Goal: Information Seeking & Learning: Learn about a topic

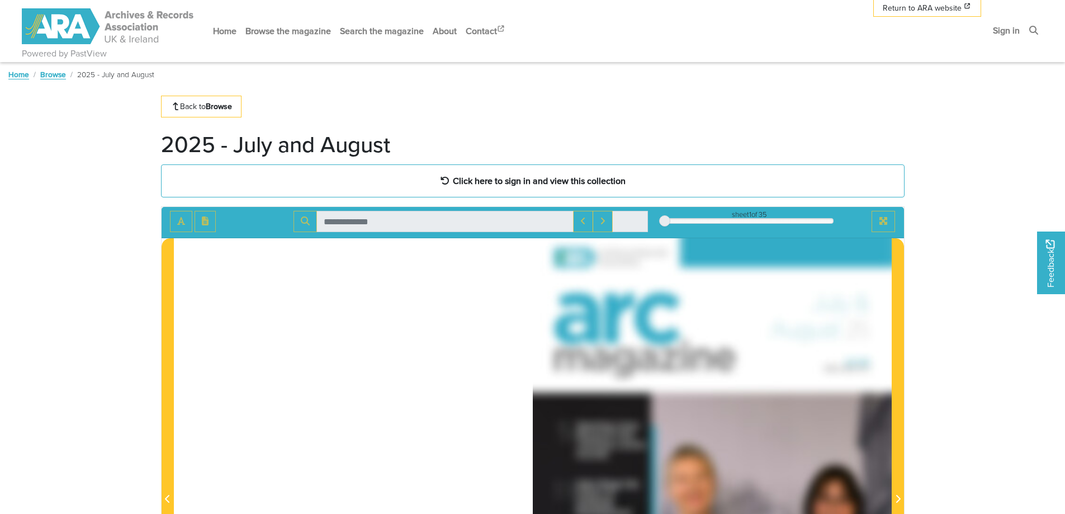
click at [49, 72] on link "Browse" at bounding box center [53, 74] width 26 height 11
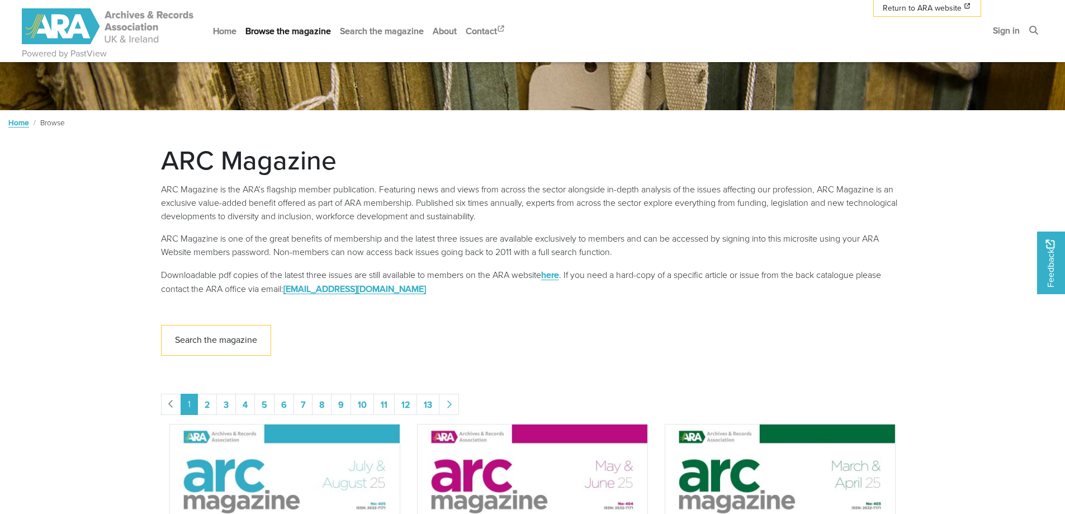
scroll to position [168, 0]
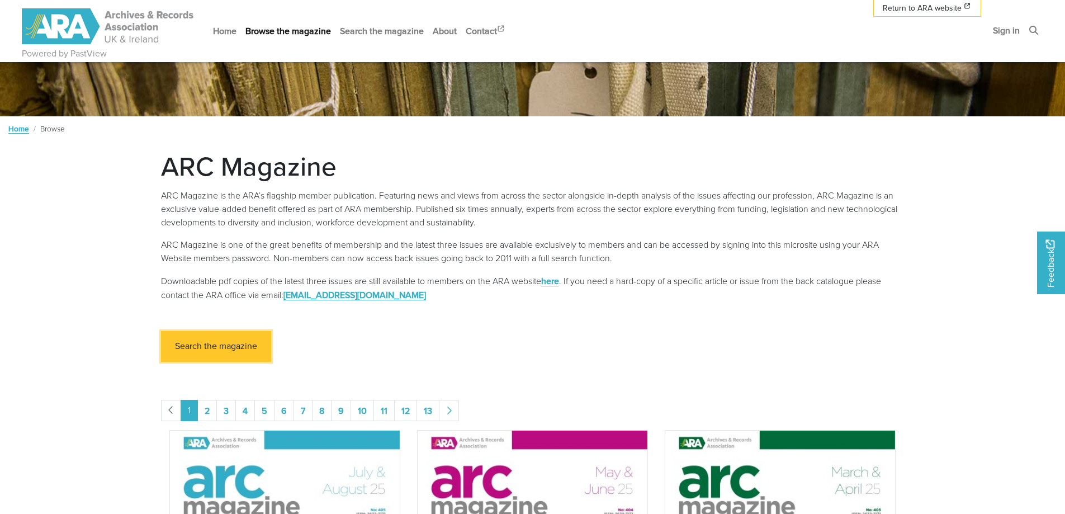
drag, startPoint x: 211, startPoint y: 343, endPoint x: 333, endPoint y: 342, distance: 122.4
click at [211, 343] on link "Search the magazine" at bounding box center [216, 346] width 110 height 31
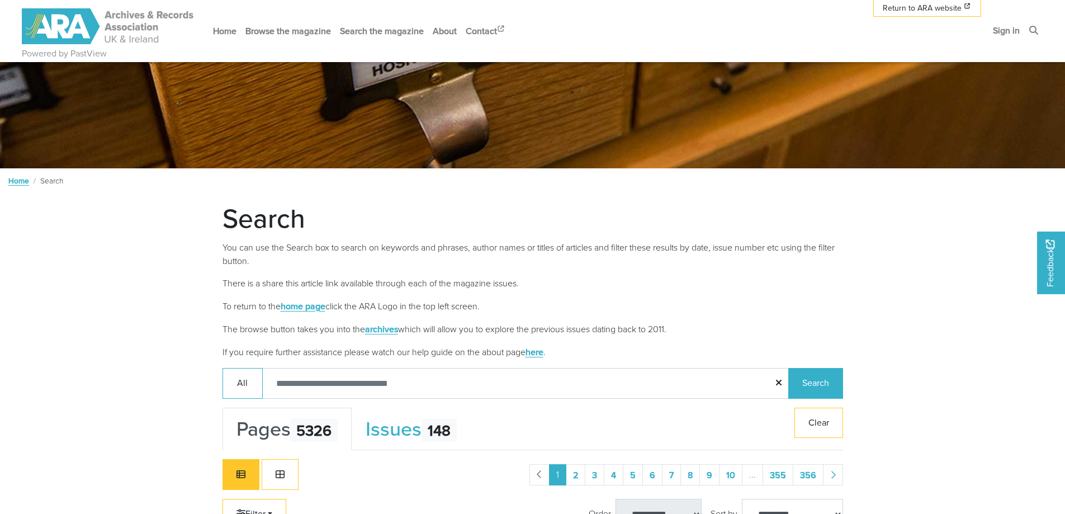
scroll to position [120, 0]
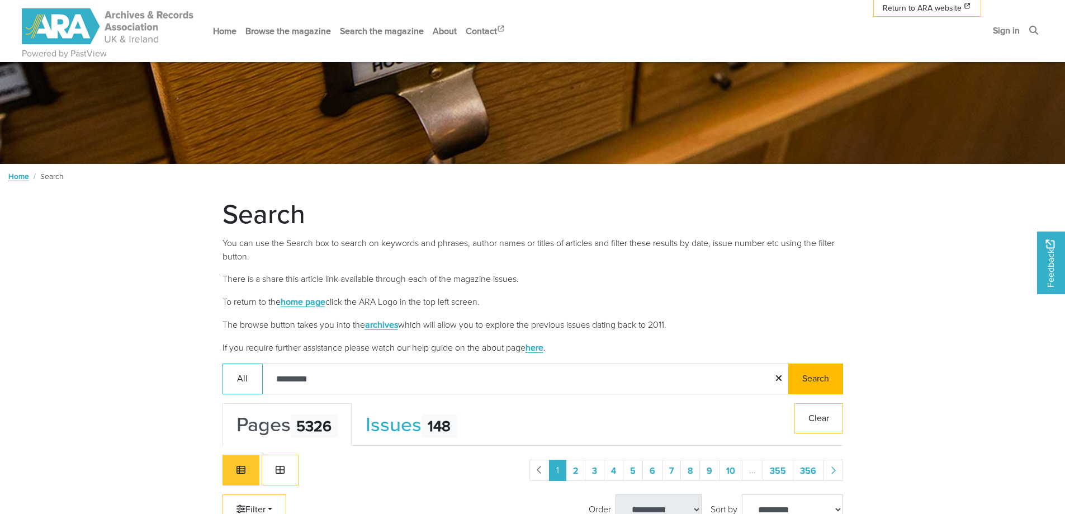
type input "*********"
click at [820, 379] on button "Search" at bounding box center [815, 378] width 55 height 31
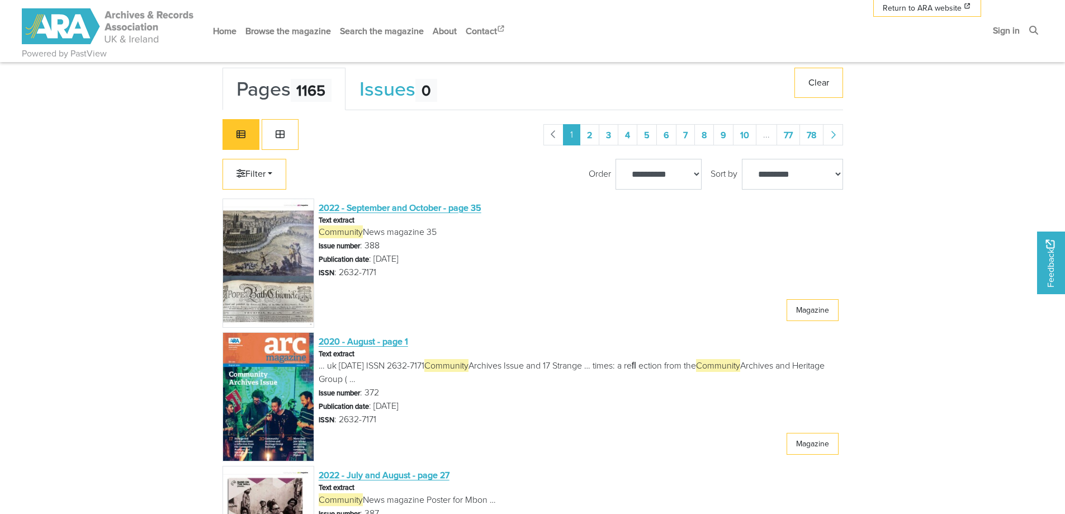
scroll to position [512, 0]
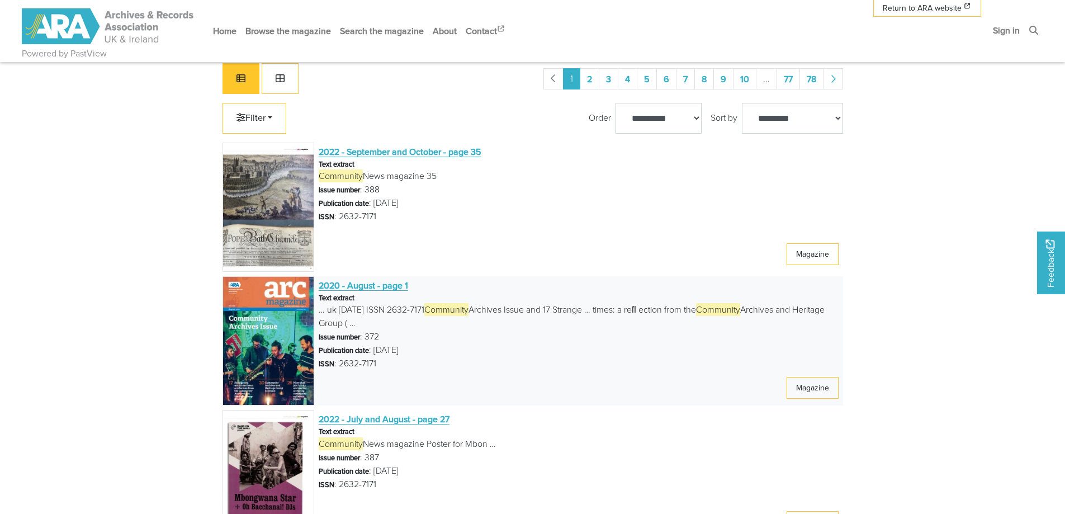
click at [302, 326] on img at bounding box center [269, 340] width 92 height 129
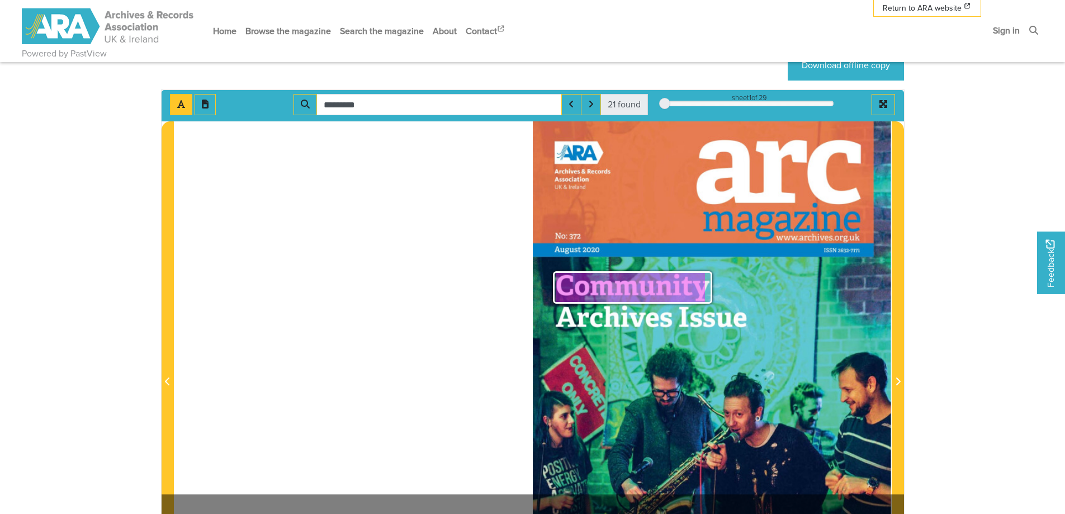
scroll to position [168, 0]
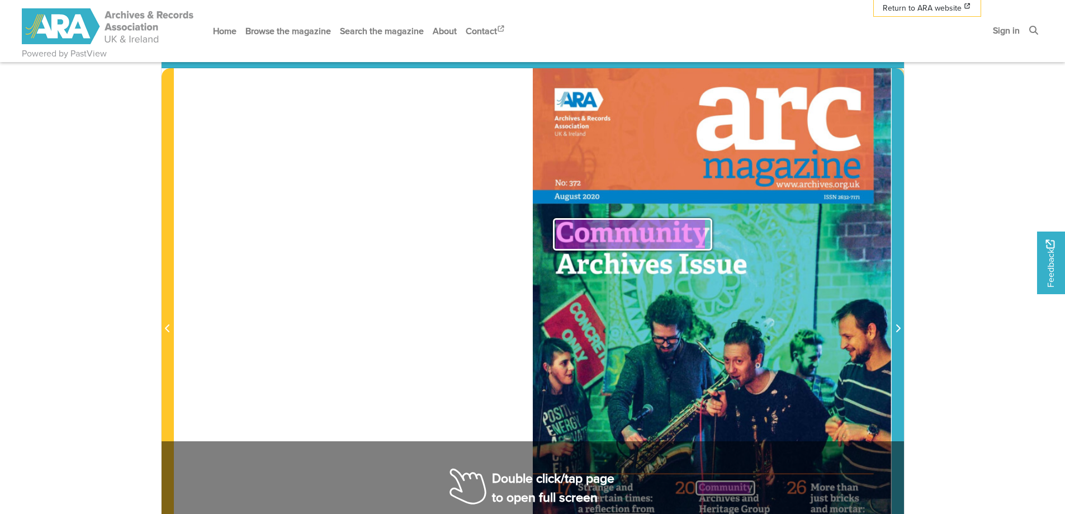
click at [897, 328] on icon "Next Page" at bounding box center [898, 328] width 6 height 9
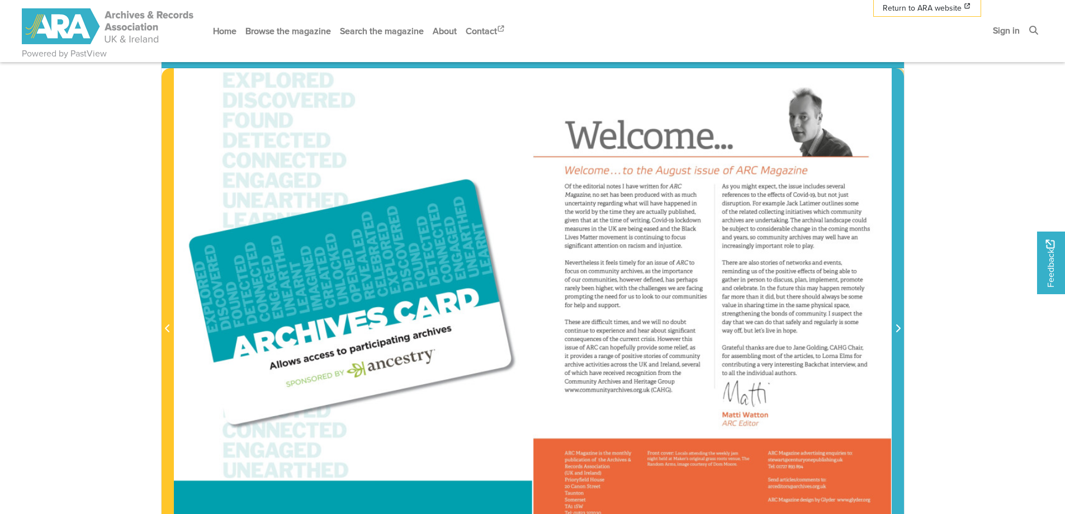
click at [897, 328] on icon "Next Page" at bounding box center [898, 328] width 6 height 9
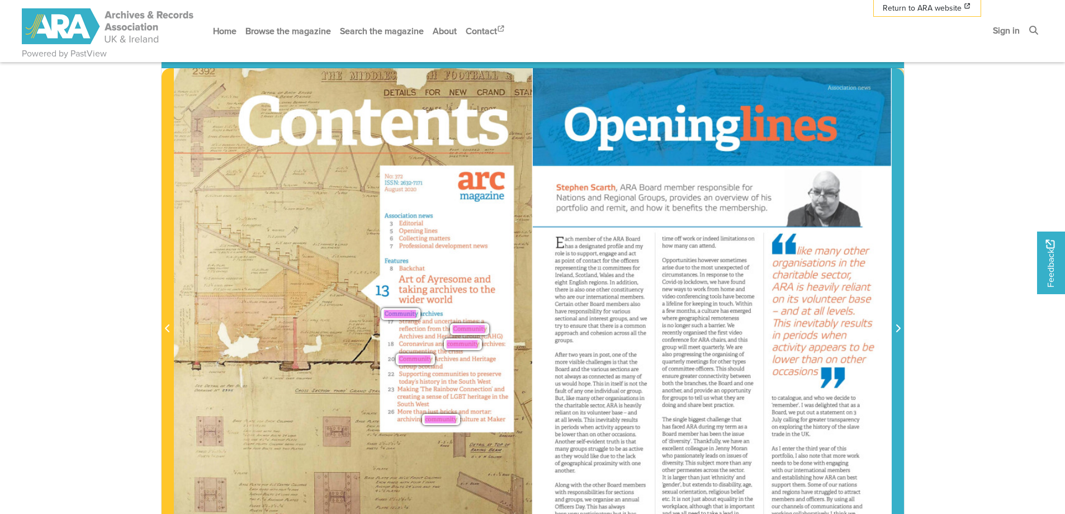
click at [897, 328] on icon "Next Page" at bounding box center [898, 328] width 6 height 9
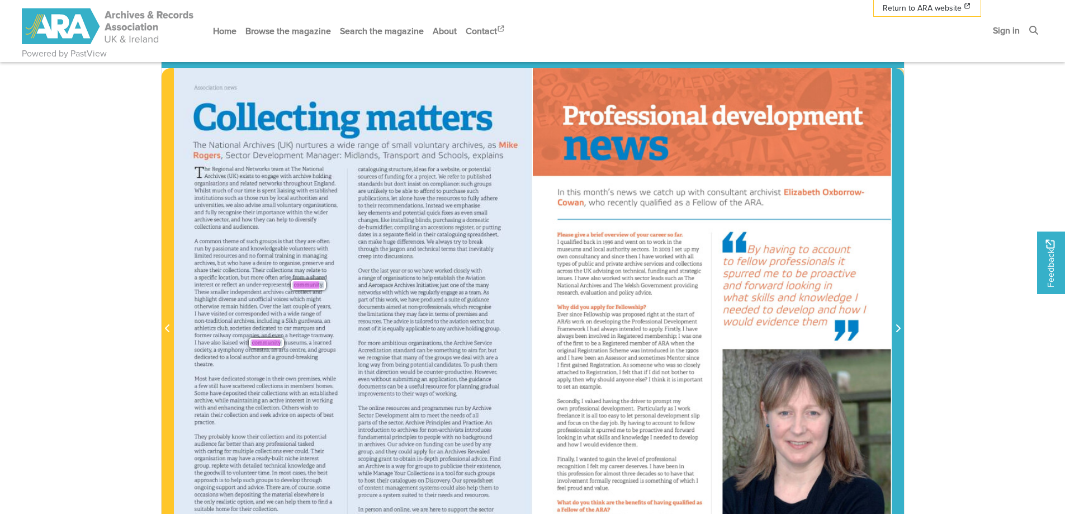
click at [897, 328] on icon "Next Page" at bounding box center [898, 328] width 6 height 9
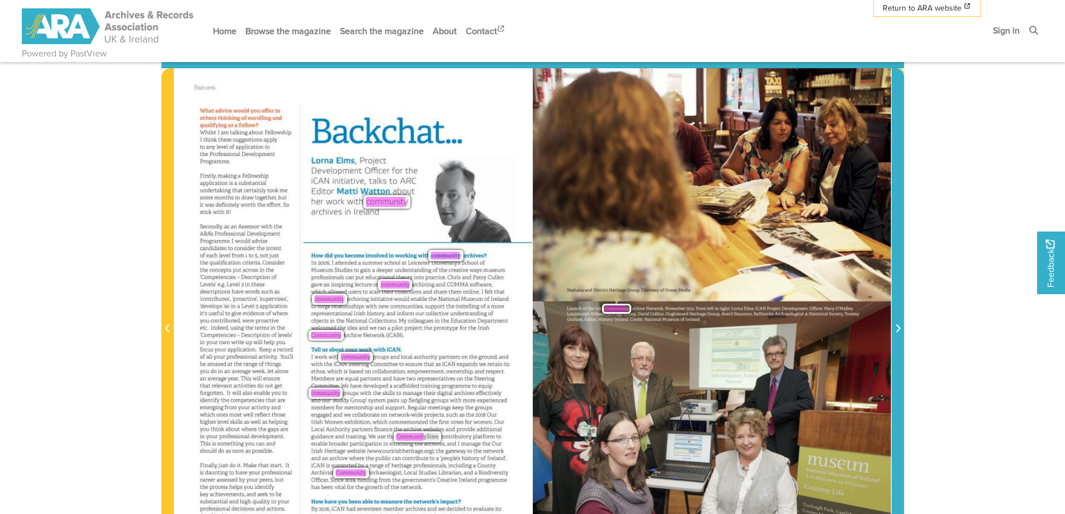
click at [897, 328] on icon "Next Page" at bounding box center [898, 328] width 6 height 9
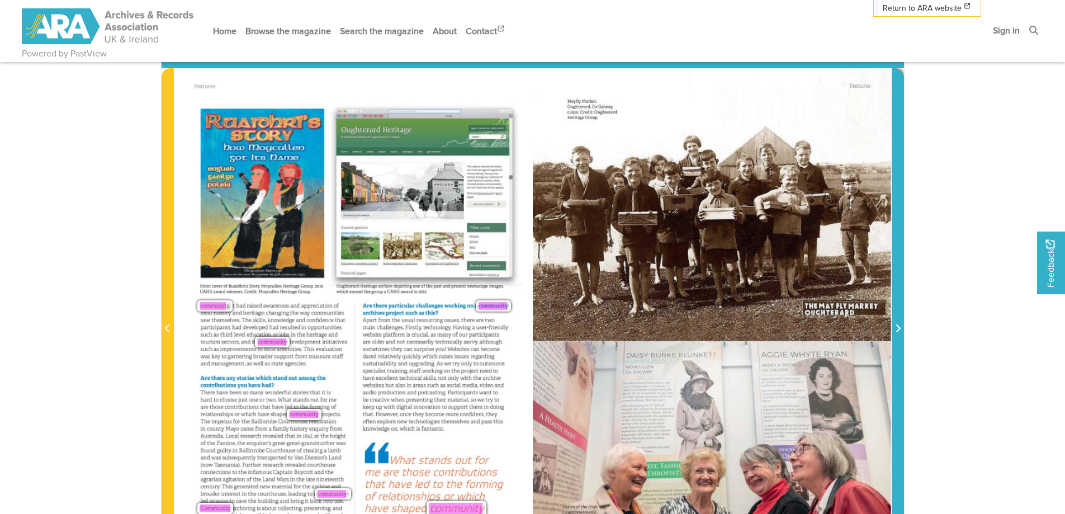
click at [897, 328] on icon "Next Page" at bounding box center [898, 328] width 6 height 9
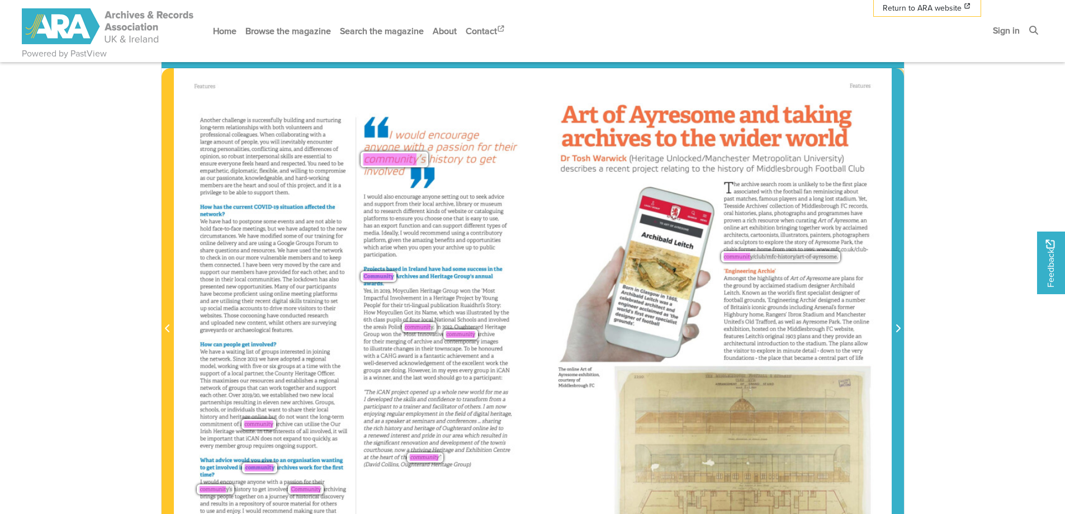
click at [897, 328] on icon "Next Page" at bounding box center [898, 328] width 6 height 9
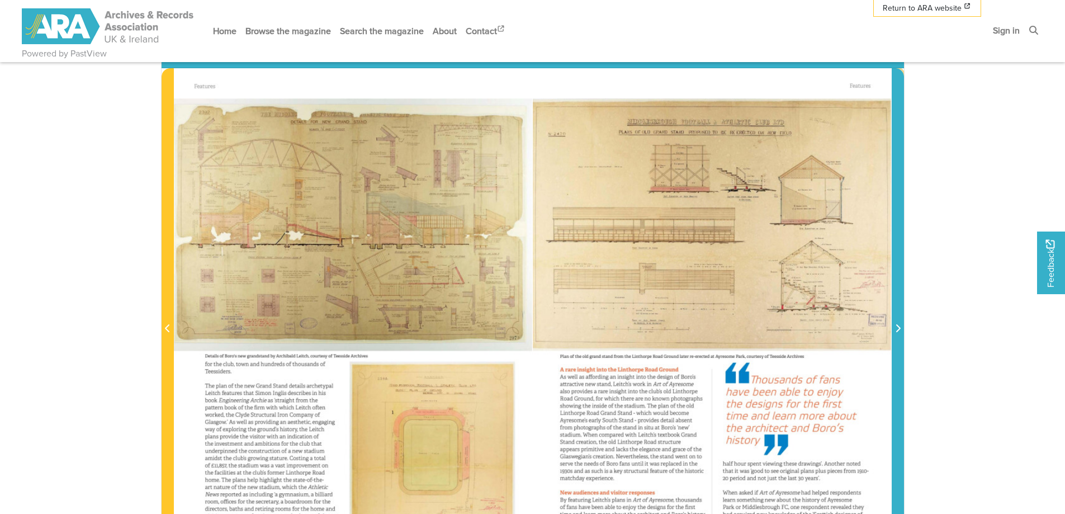
click at [897, 328] on icon "Next Page" at bounding box center [898, 328] width 6 height 9
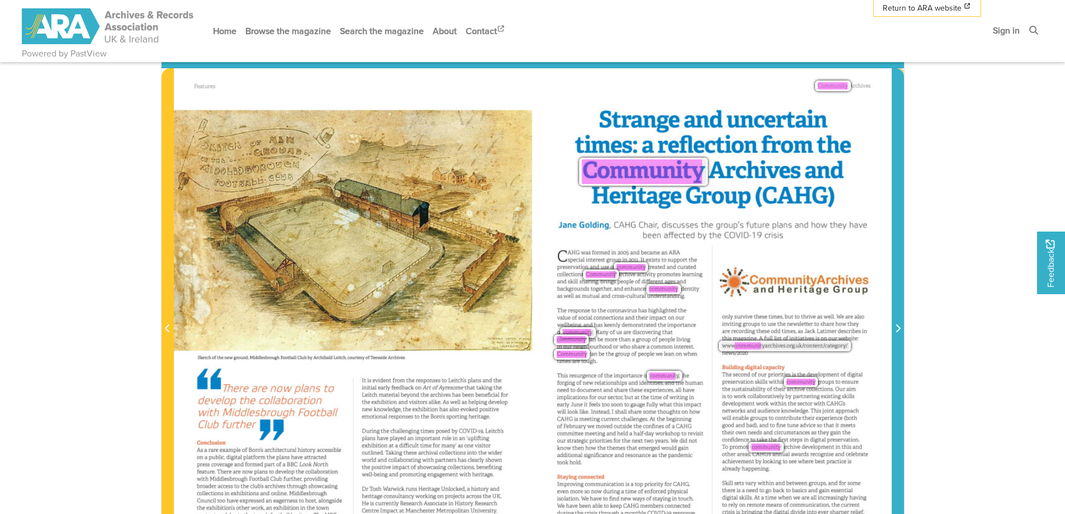
click at [897, 328] on icon "Next Page" at bounding box center [898, 328] width 6 height 9
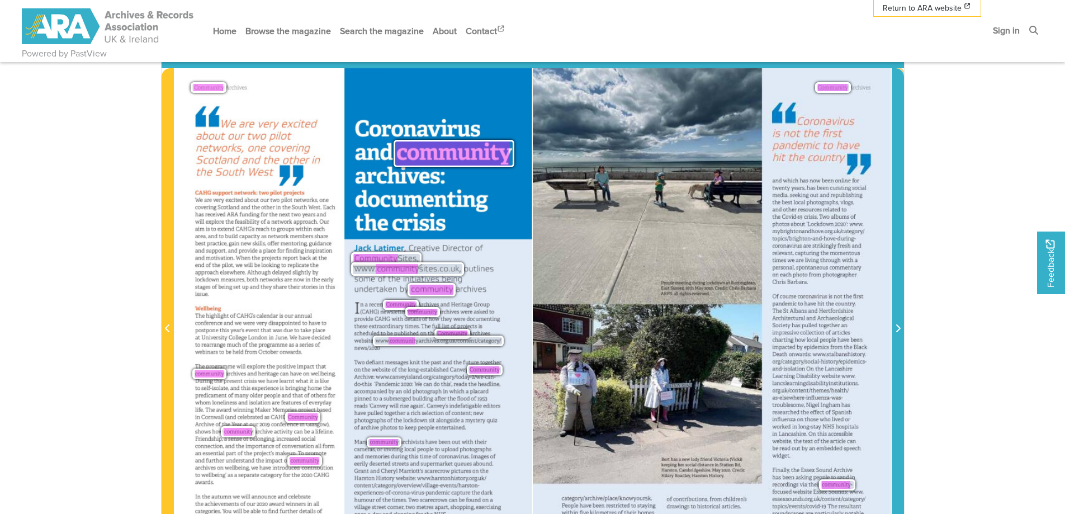
click at [897, 328] on icon "Next Page" at bounding box center [898, 328] width 6 height 9
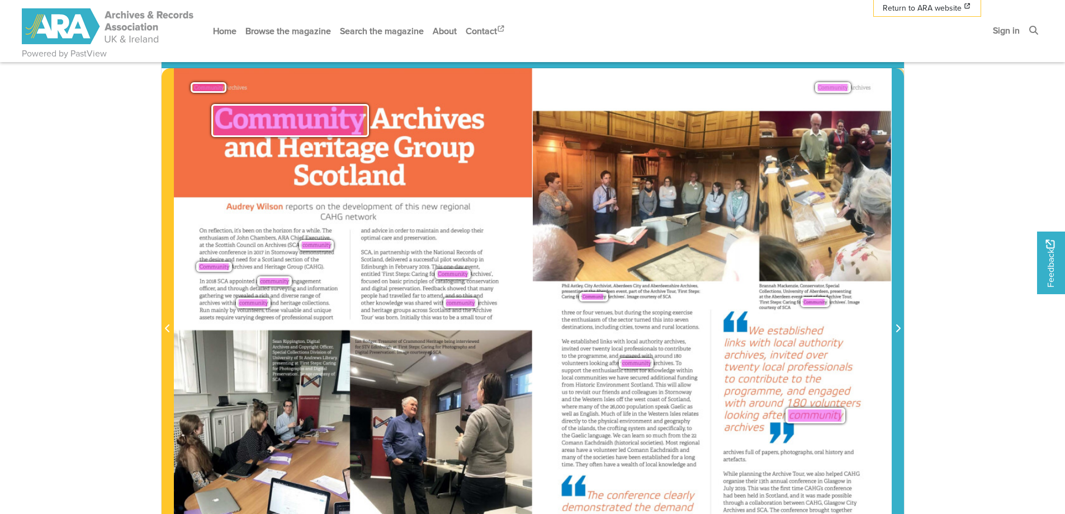
click at [897, 328] on icon "Next Page" at bounding box center [898, 328] width 6 height 9
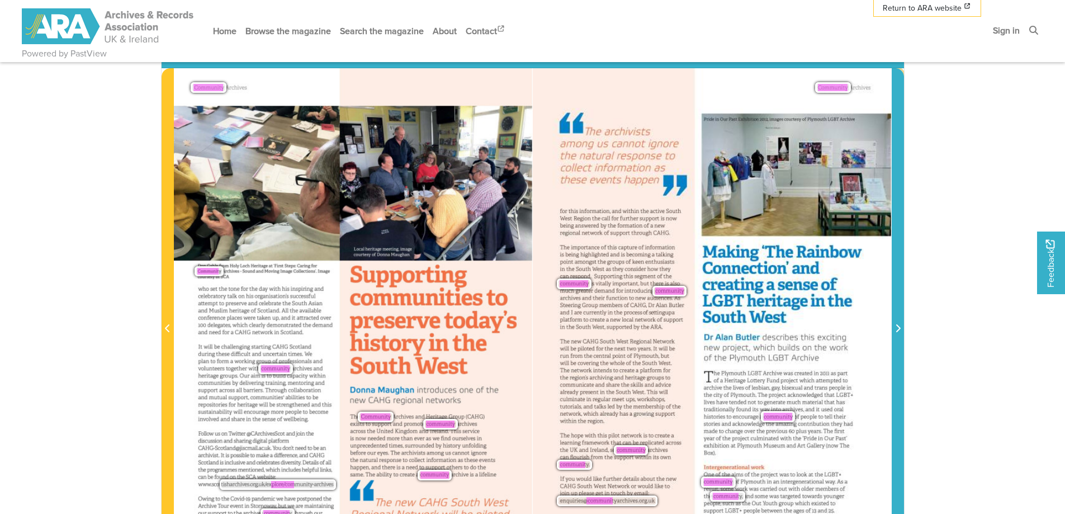
click at [901, 328] on span "Next Page" at bounding box center [897, 328] width 11 height 13
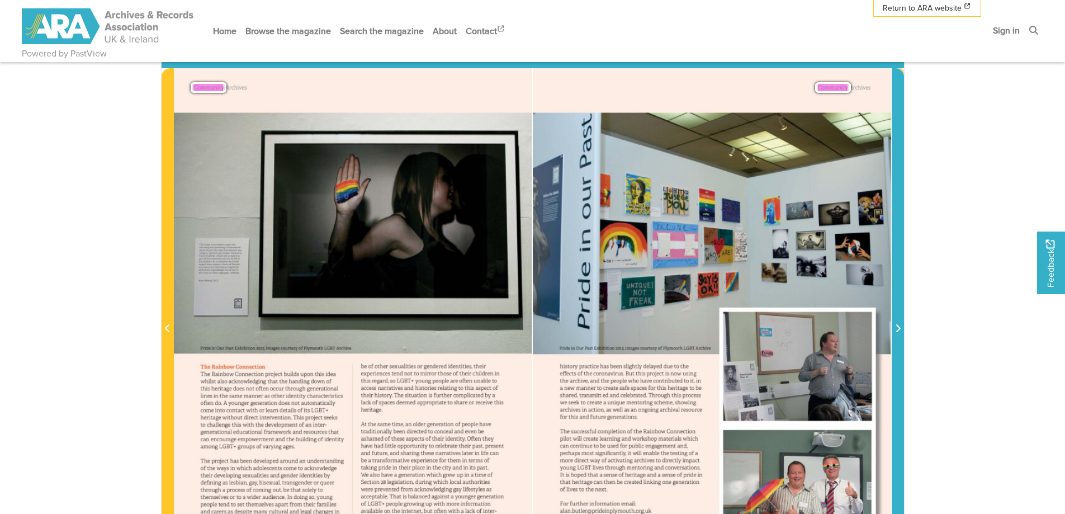
click at [900, 328] on icon "Next Page" at bounding box center [898, 328] width 4 height 8
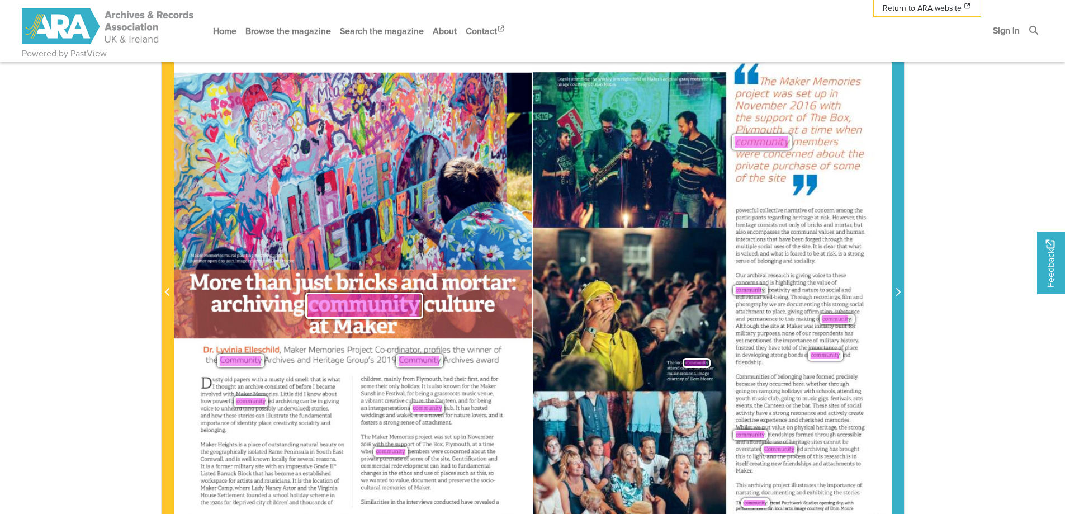
scroll to position [224, 0]
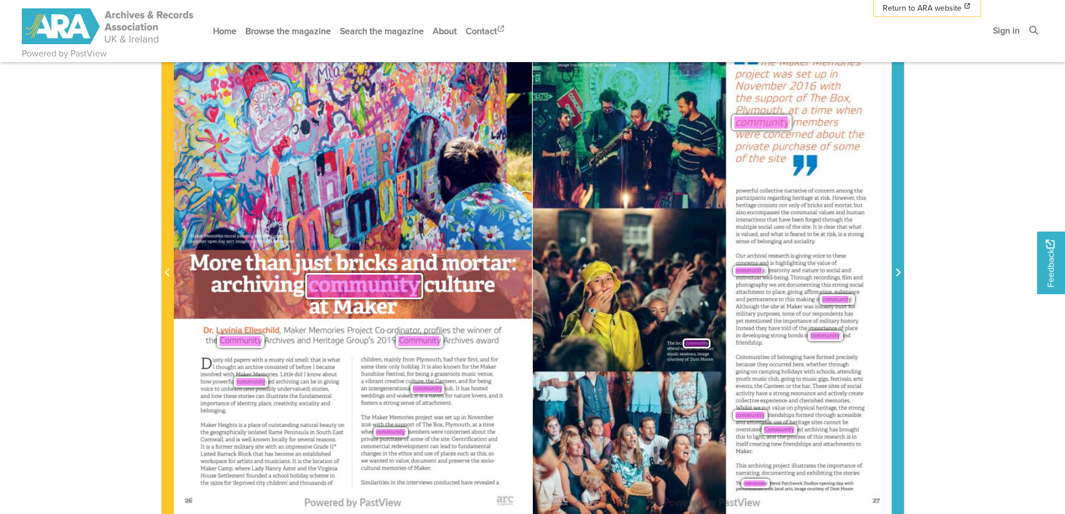
click at [901, 269] on span "Next Page" at bounding box center [897, 272] width 11 height 13
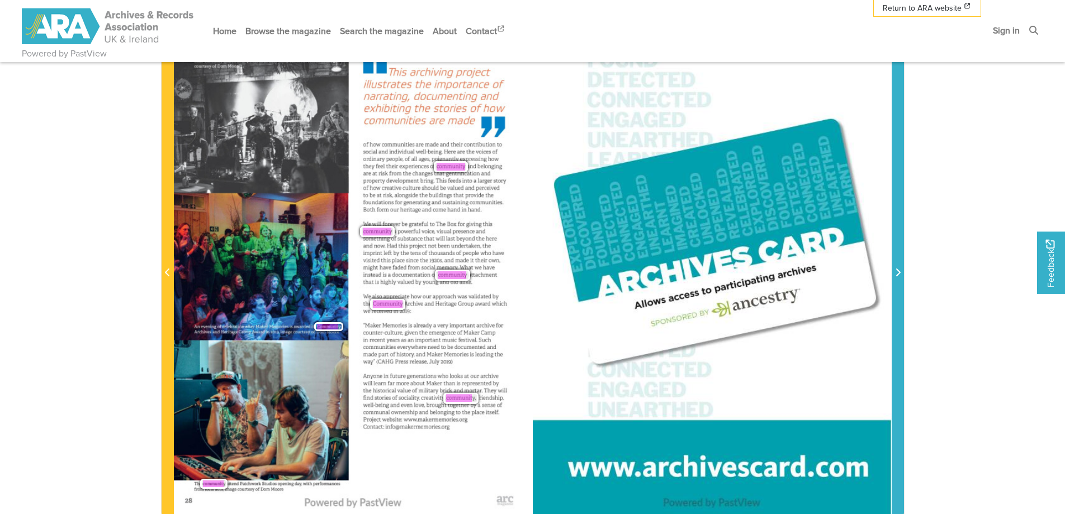
click at [898, 272] on icon "Next Page" at bounding box center [898, 272] width 4 height 8
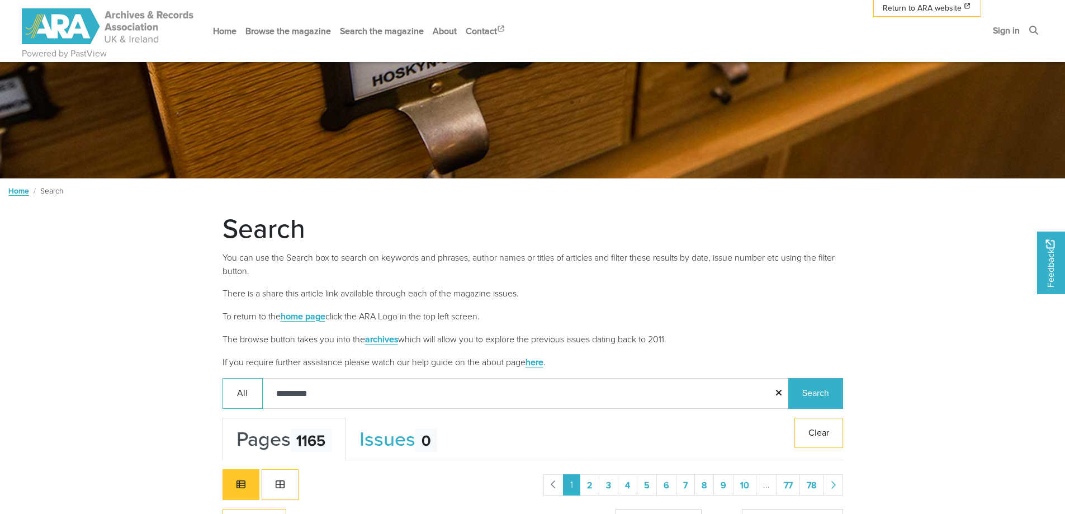
scroll to position [224, 0]
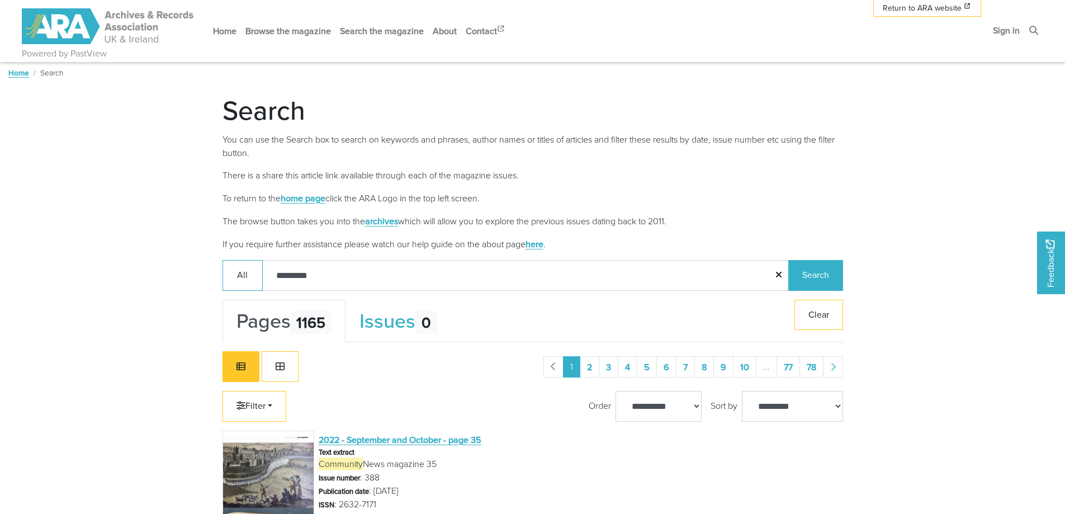
click at [373, 284] on input "*********" at bounding box center [525, 275] width 527 height 31
type input "**********"
click at [788, 260] on button "Search" at bounding box center [815, 275] width 55 height 31
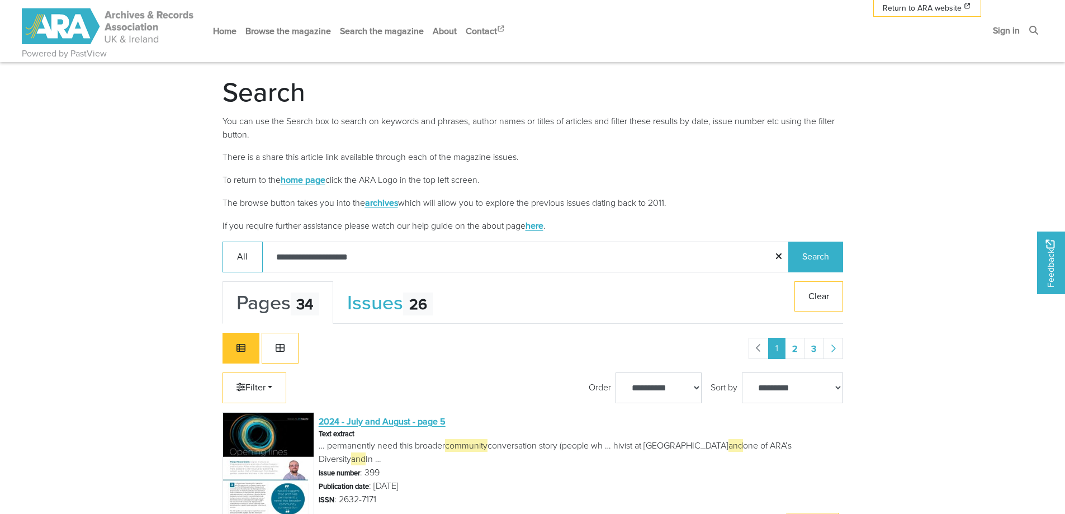
scroll to position [344, 0]
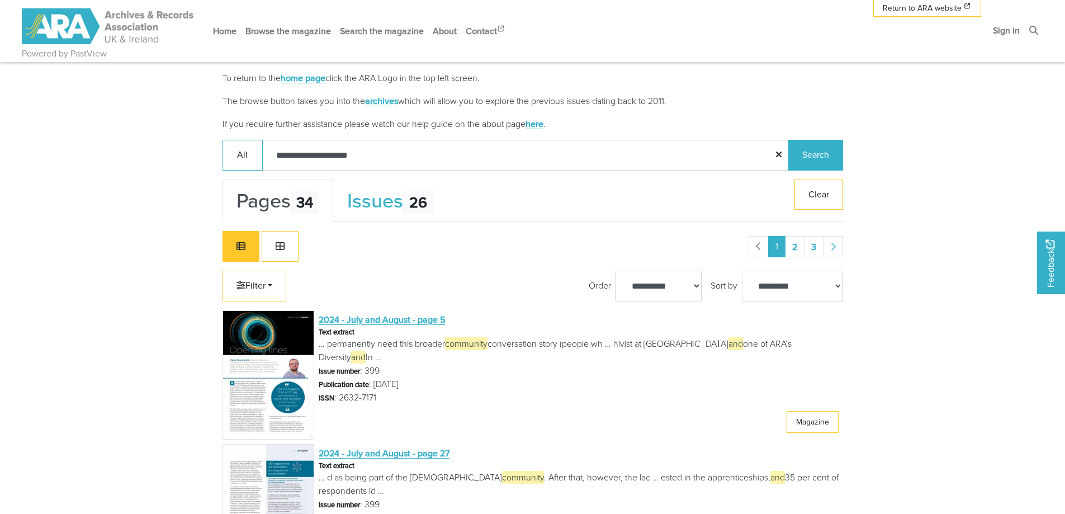
click at [326, 149] on input "**********" at bounding box center [525, 155] width 527 height 31
type input "**********"
click at [788, 140] on button "Search" at bounding box center [815, 155] width 55 height 31
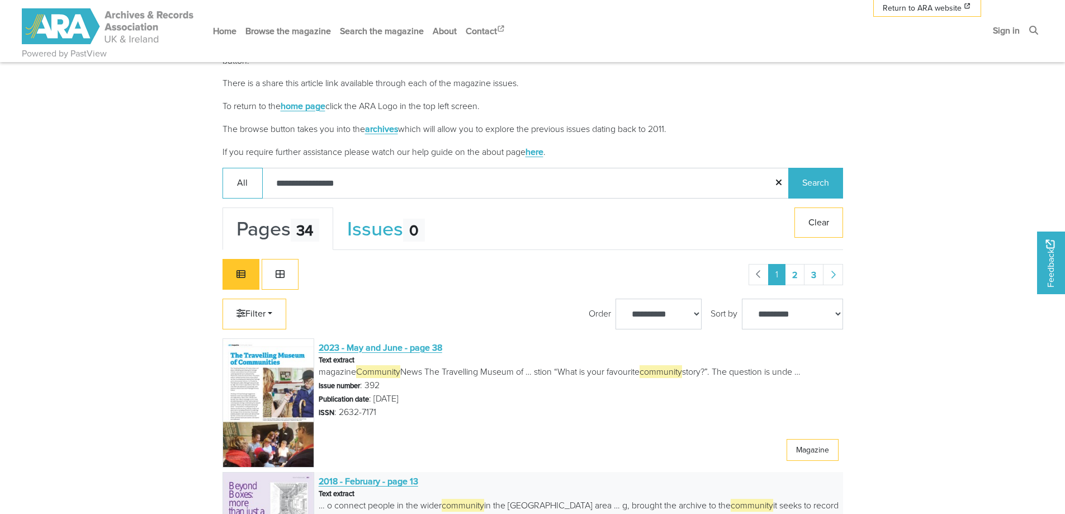
scroll to position [176, 0]
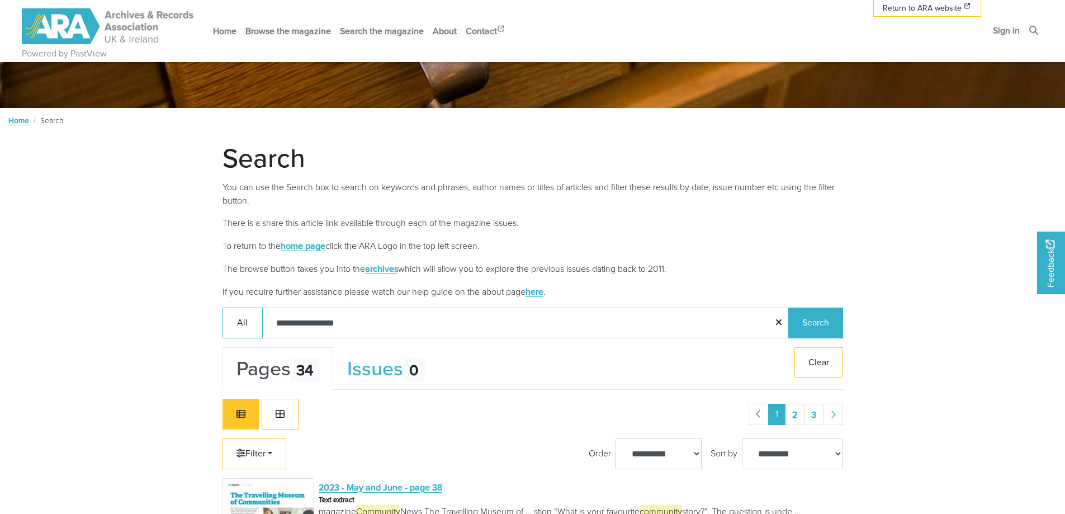
click at [378, 315] on input "**********" at bounding box center [525, 322] width 527 height 31
type input "**********"
click at [788, 307] on button "Search" at bounding box center [815, 322] width 55 height 31
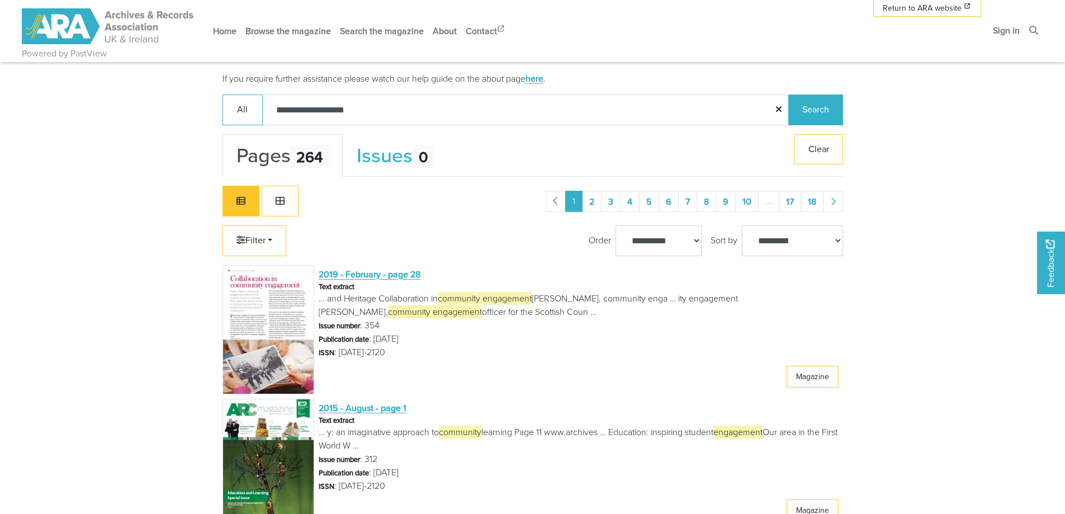
scroll to position [400, 0]
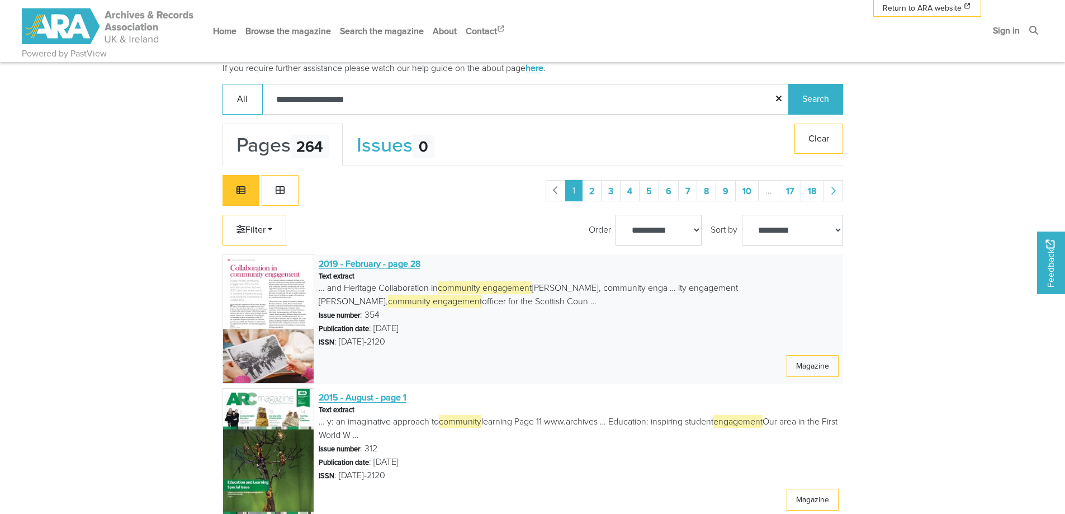
click at [261, 280] on img at bounding box center [269, 318] width 92 height 129
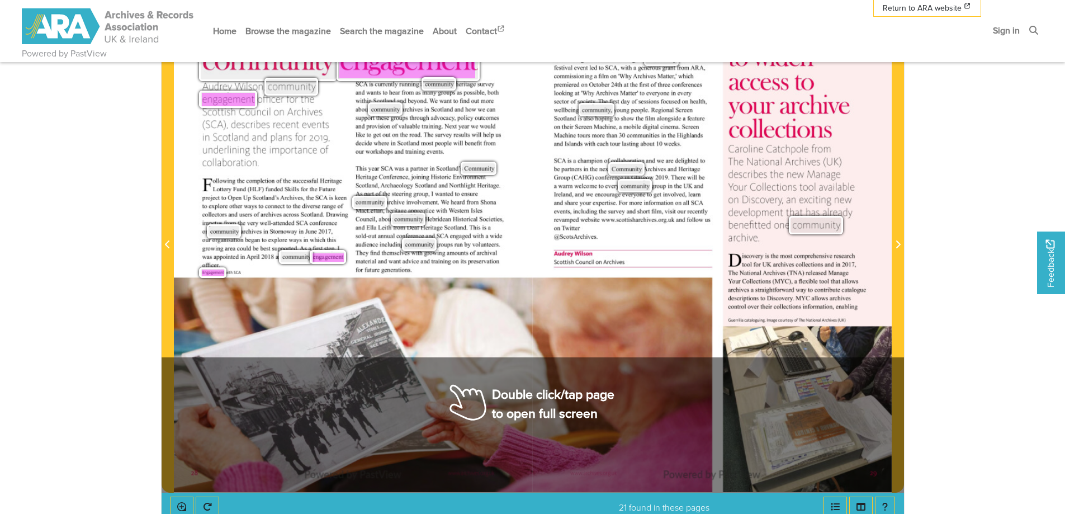
scroll to position [152, 0]
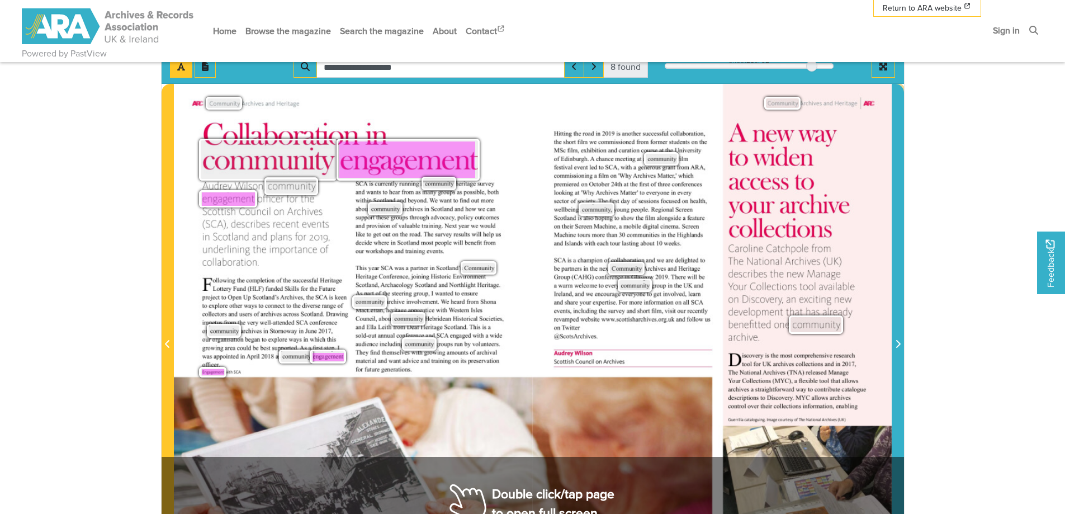
click at [897, 347] on icon "Next Page" at bounding box center [898, 344] width 4 height 8
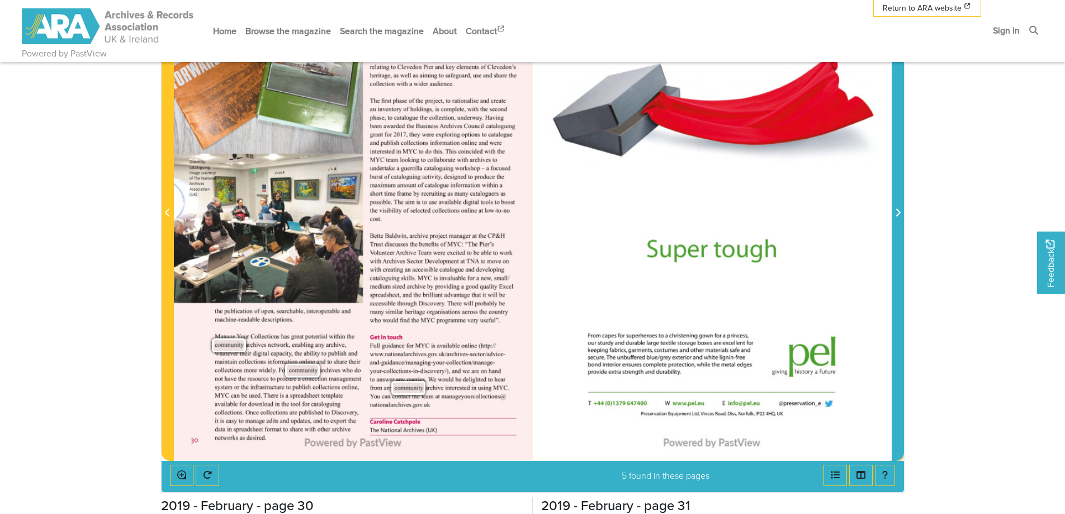
scroll to position [264, 0]
